Goal: Task Accomplishment & Management: Manage account settings

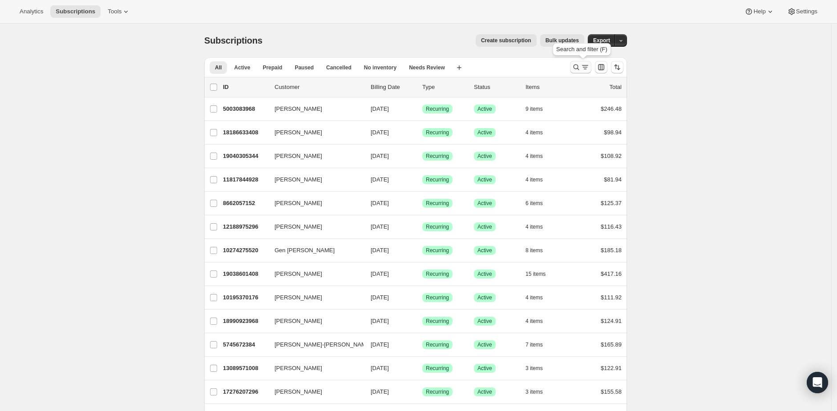
click at [581, 69] on icon "Search and filter results" at bounding box center [576, 67] width 9 height 9
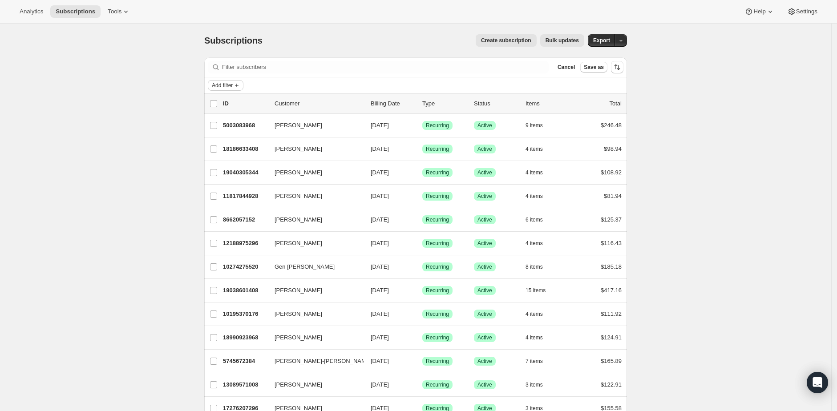
click at [238, 84] on icon "Add filter" at bounding box center [236, 85] width 7 height 7
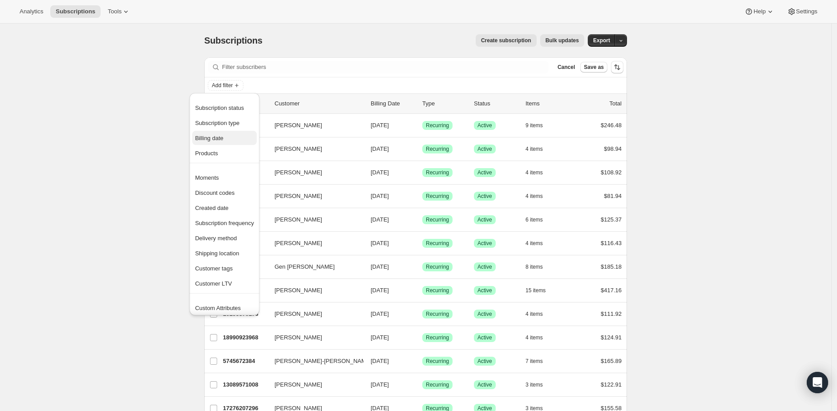
click at [230, 137] on span "Billing date" at bounding box center [224, 138] width 59 height 9
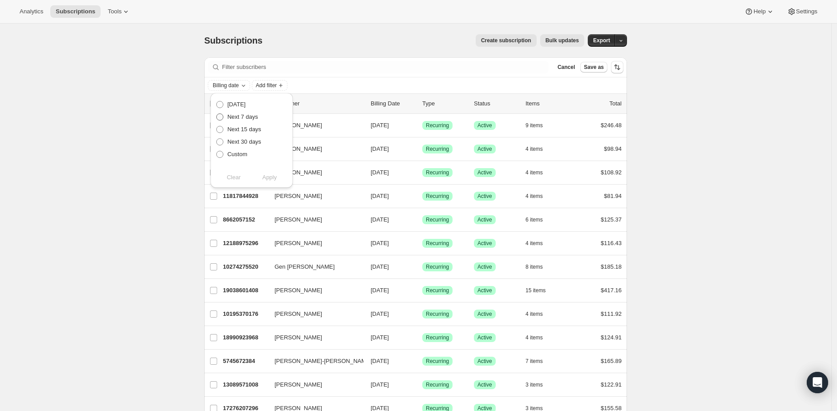
click at [249, 116] on span "Next 7 days" at bounding box center [242, 116] width 31 height 7
click at [217, 114] on input "Next 7 days" at bounding box center [216, 113] width 0 height 0
radio input "true"
click at [274, 177] on span "Apply" at bounding box center [269, 177] width 15 height 9
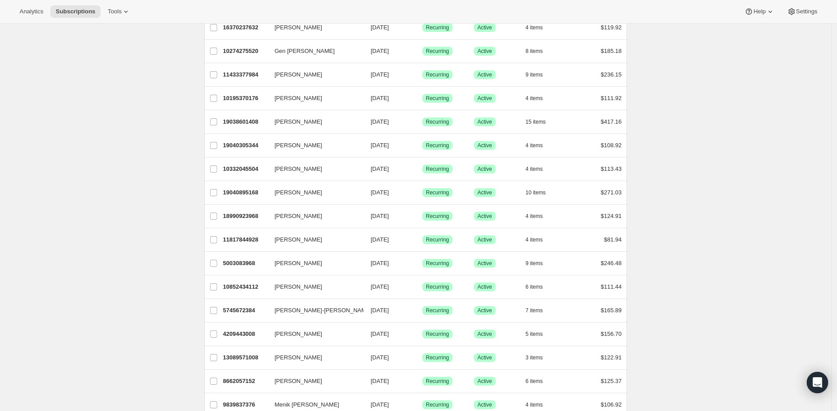
scroll to position [941, 0]
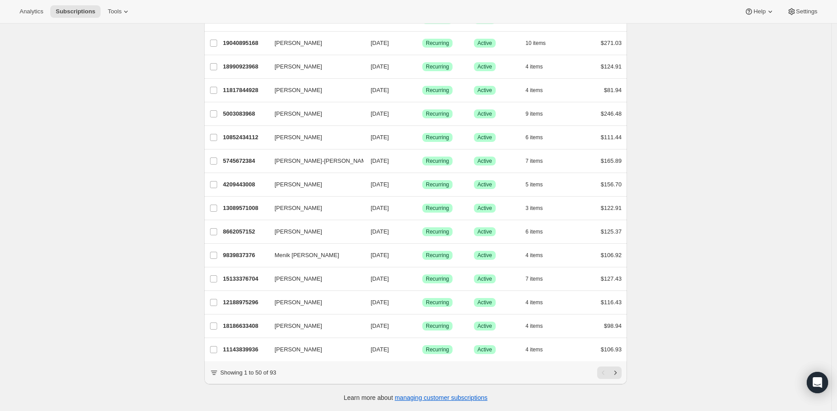
click at [276, 372] on p "Showing 1 to 50 of 93" at bounding box center [248, 372] width 56 height 9
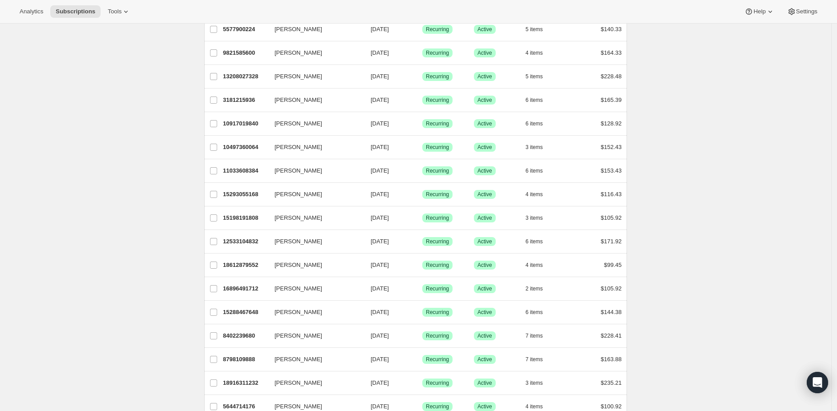
scroll to position [185, 0]
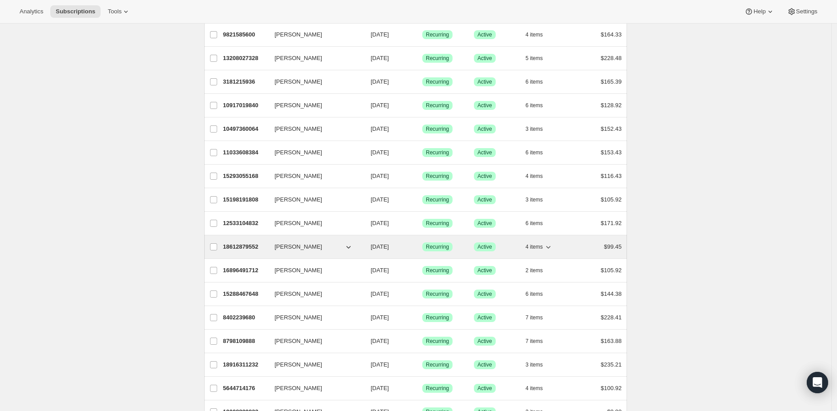
click at [553, 246] on icon "button" at bounding box center [548, 246] width 9 height 9
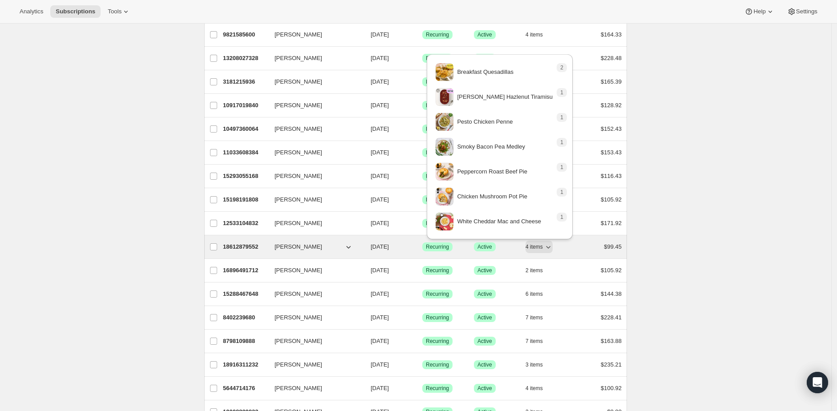
click at [247, 247] on p "18612879552" at bounding box center [245, 246] width 44 height 9
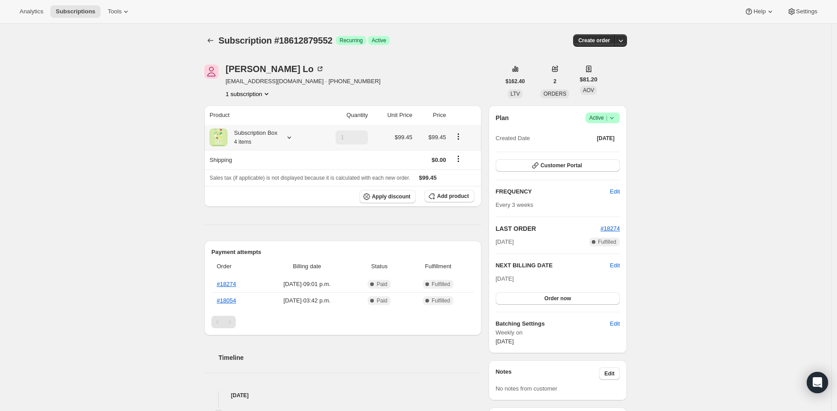
click at [294, 140] on icon at bounding box center [289, 137] width 9 height 9
click at [76, 77] on div "Subscription #18612879552. This page is ready Subscription #18612879552 Success…" at bounding box center [415, 334] width 831 height 620
click at [214, 38] on icon "Subscriptions" at bounding box center [210, 40] width 9 height 9
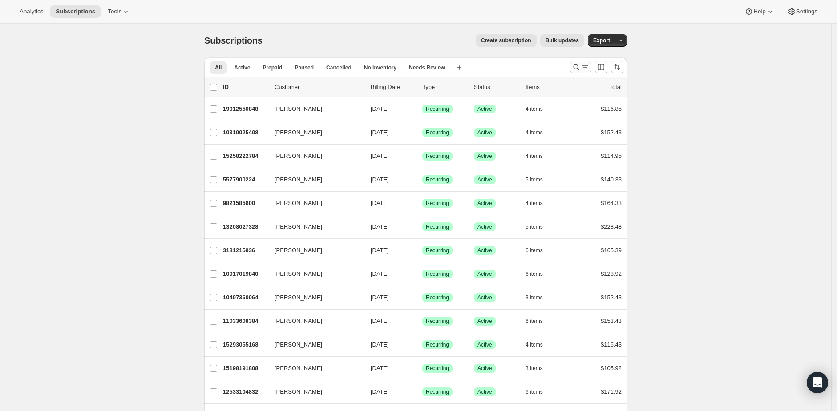
click at [581, 67] on icon "Search and filter results" at bounding box center [576, 67] width 9 height 9
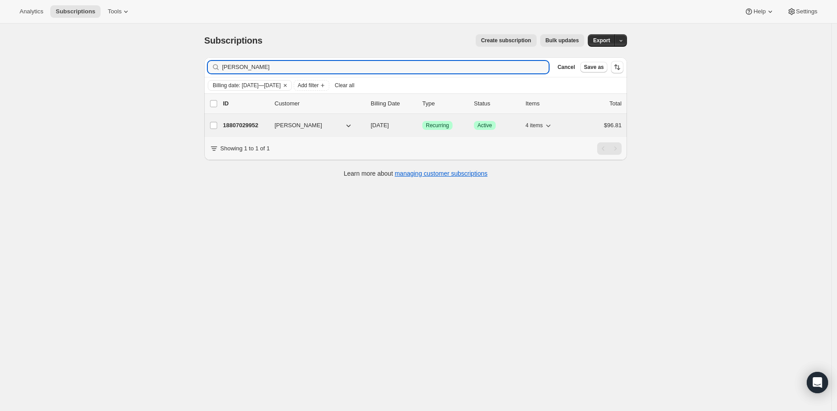
type input "dale burns"
click at [553, 124] on icon "button" at bounding box center [548, 125] width 9 height 9
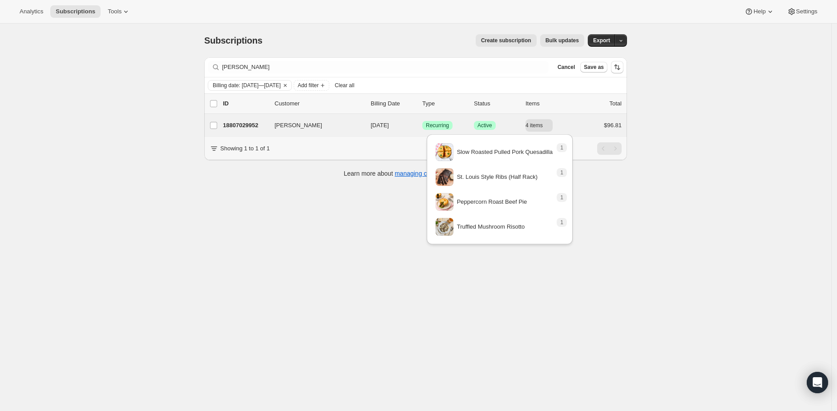
click at [253, 116] on div "Dale Burns 18807029952 Dale Burns 09/28/2025 Success Recurring Success Active 4…" at bounding box center [415, 125] width 423 height 23
click at [253, 121] on p "18807029952" at bounding box center [245, 125] width 44 height 9
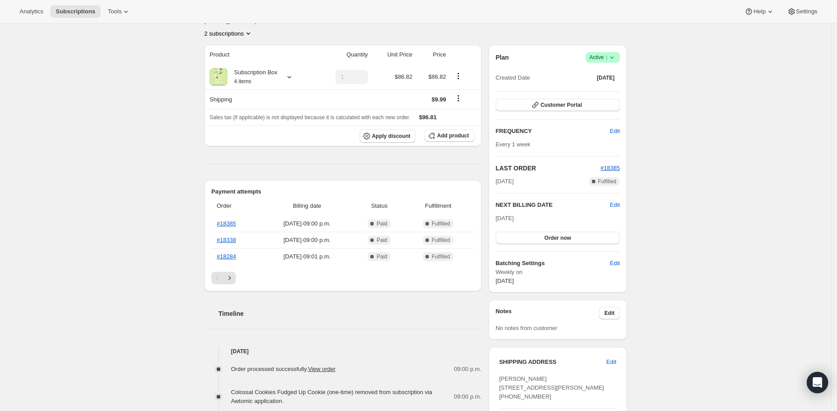
scroll to position [97, 0]
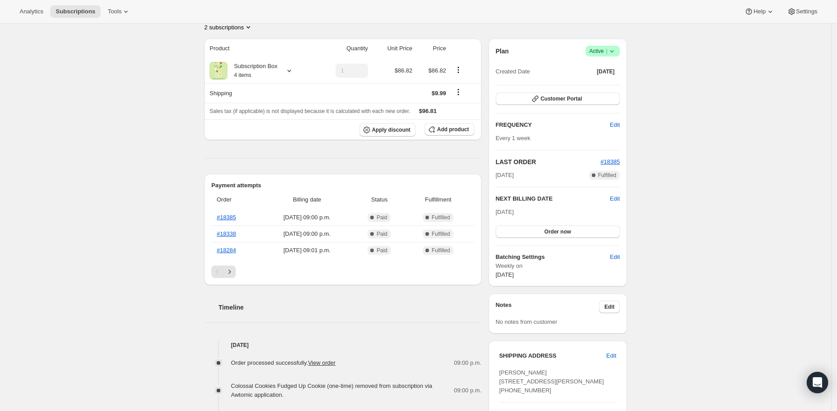
click at [535, 369] on span "Dale Burns 19 SARAH CRES LONDON ON, N6E 3L9 Canada +15196812416" at bounding box center [551, 381] width 105 height 24
